Goal: Download file/media

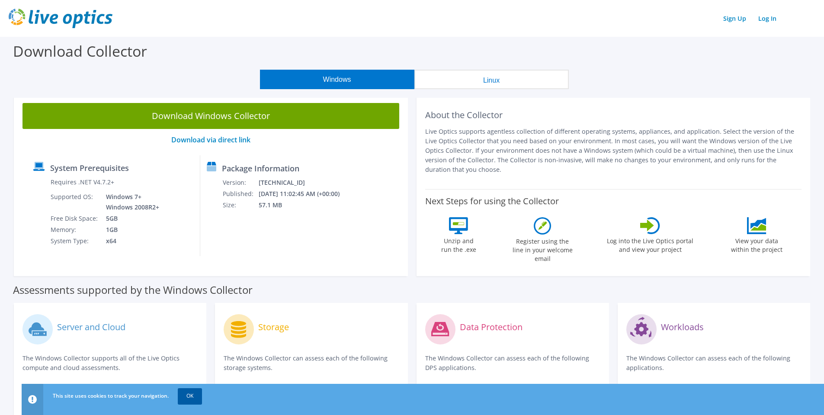
click at [196, 396] on link "OK" at bounding box center [190, 396] width 24 height 16
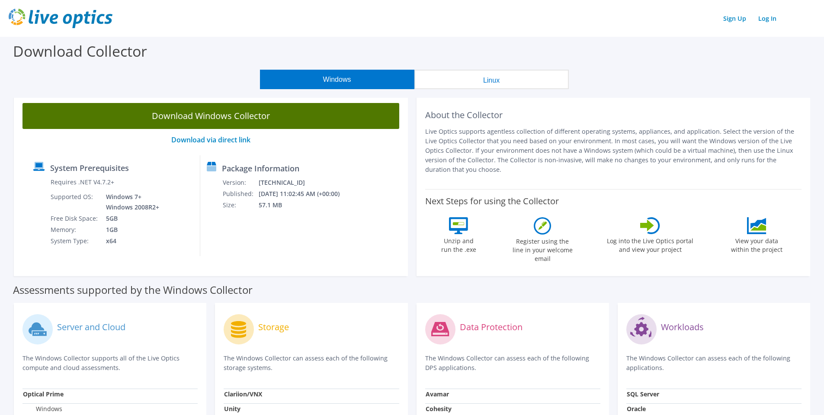
click at [221, 118] on link "Download Windows Collector" at bounding box center [210, 116] width 377 height 26
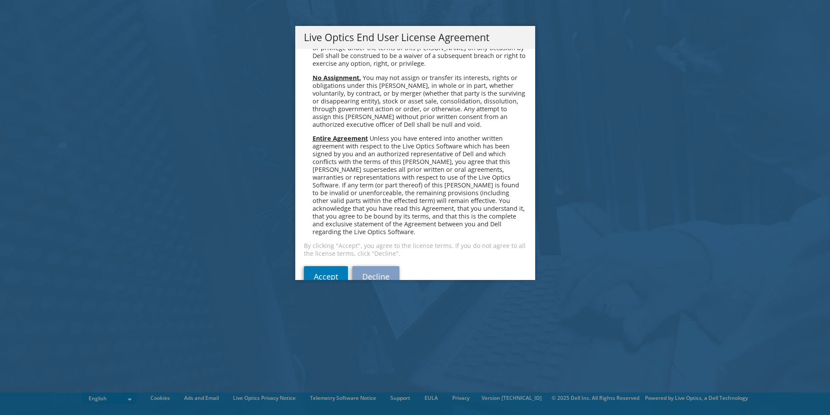
scroll to position [3271, 0]
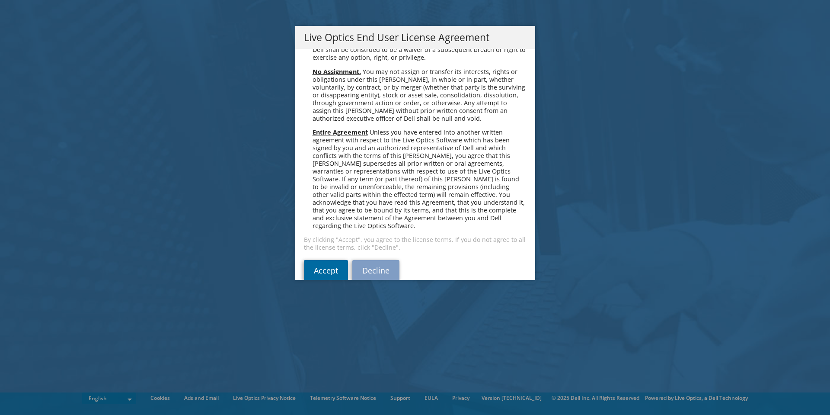
click at [321, 260] on link "Accept" at bounding box center [326, 270] width 44 height 21
